Goal: Book appointment/travel/reservation

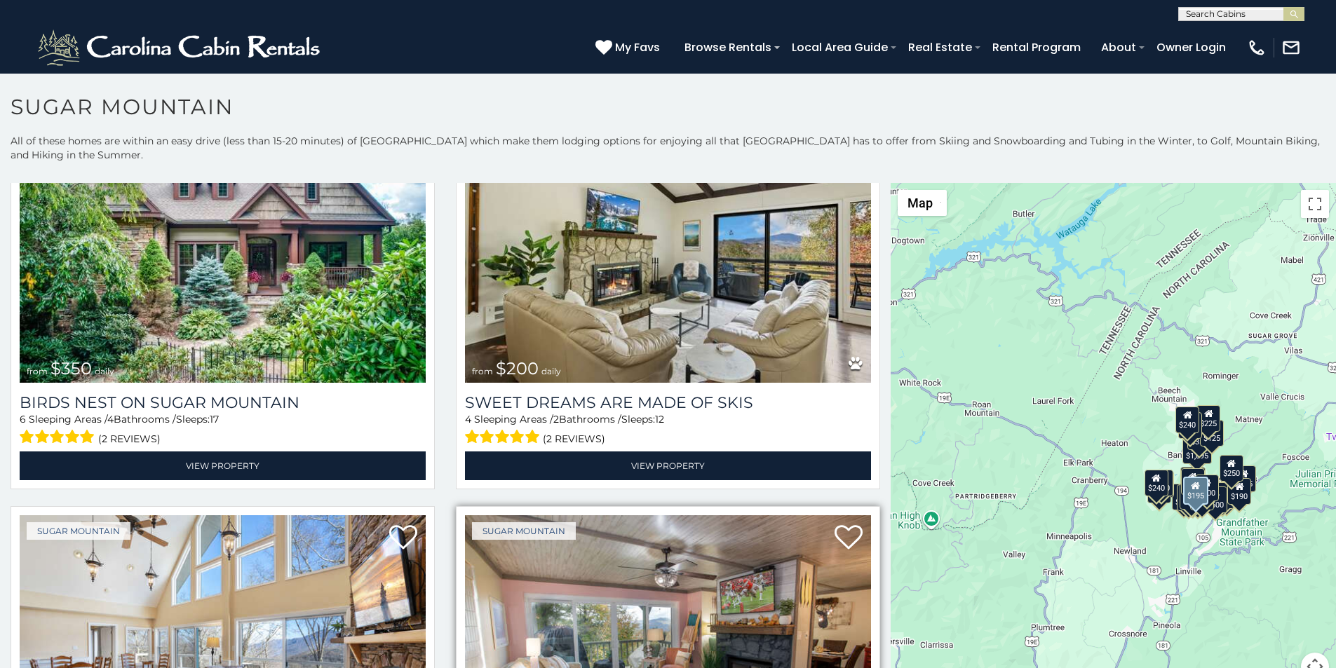
scroll to position [584, 0]
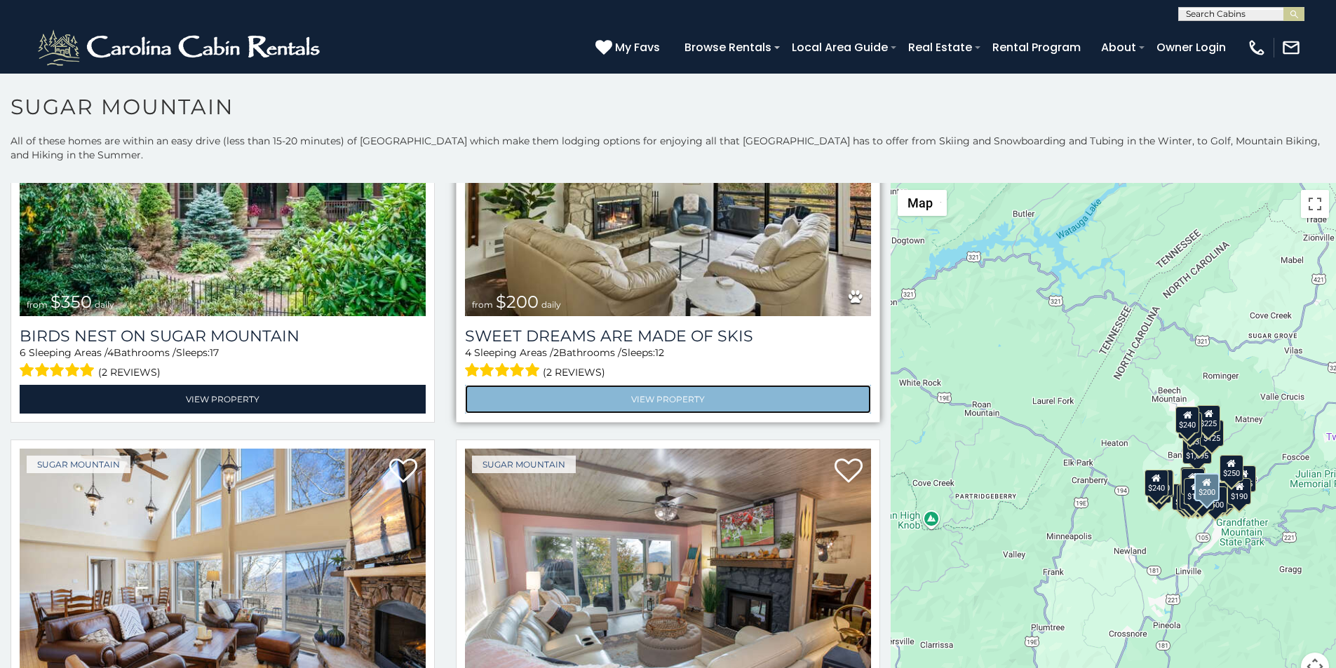
click at [499, 385] on link "View Property" at bounding box center [668, 399] width 406 height 29
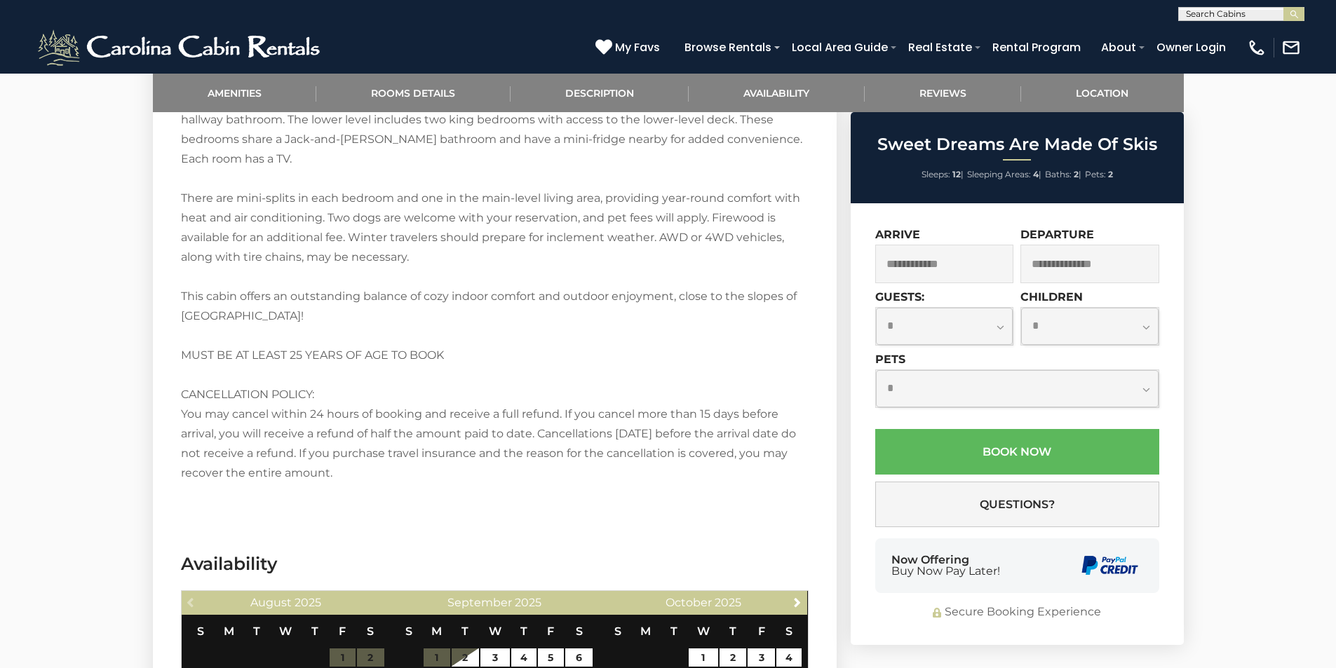
scroll to position [1958, 0]
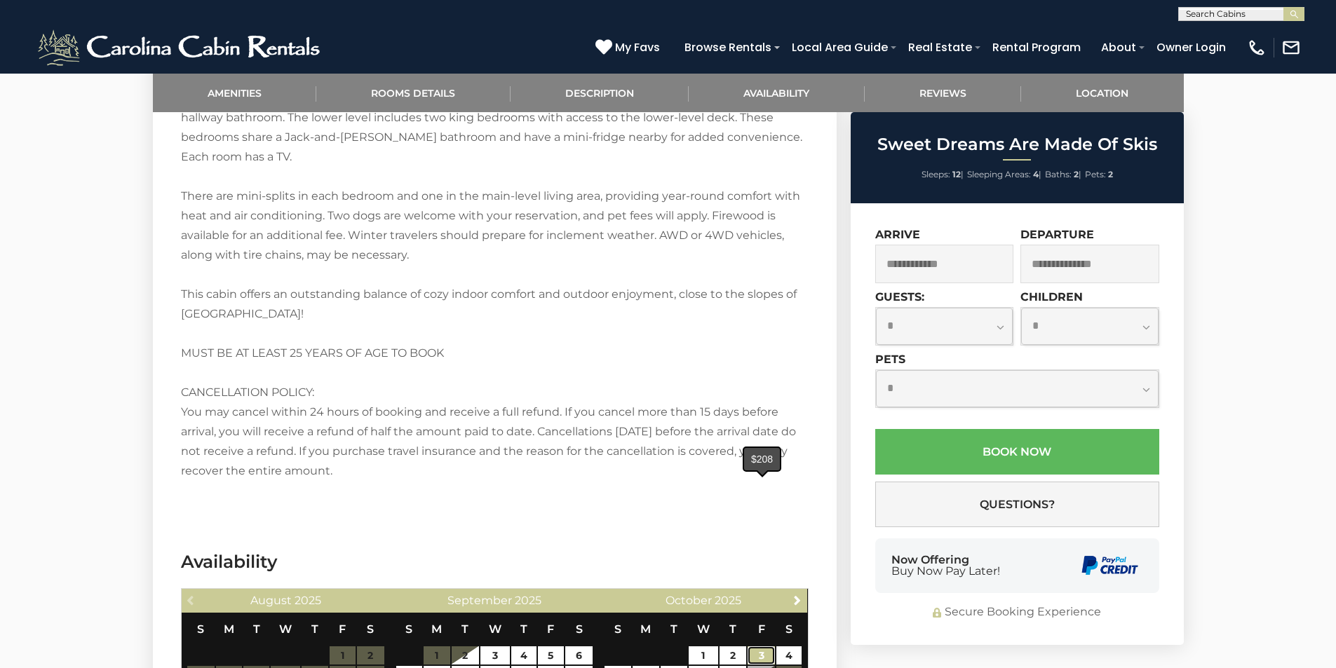
click at [754, 647] on link "3" at bounding box center [761, 656] width 27 height 18
type input "**********"
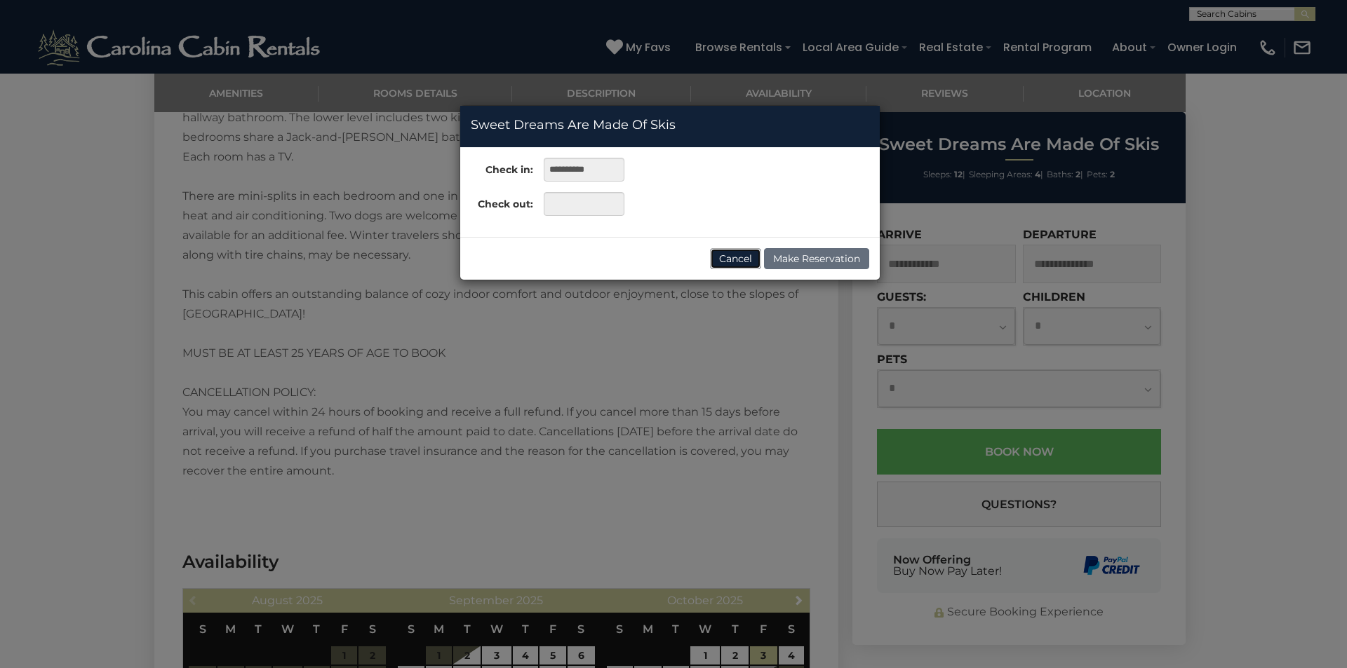
click at [736, 258] on button "Cancel" at bounding box center [735, 258] width 51 height 21
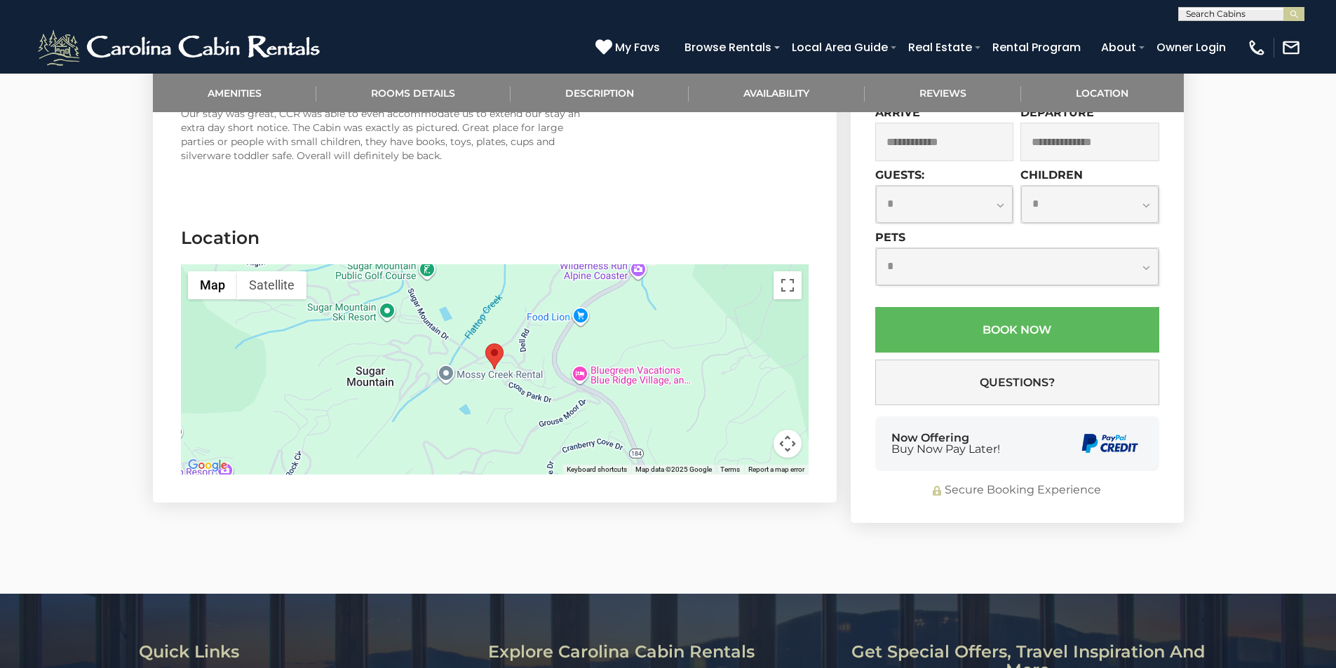
scroll to position [2829, 0]
